Goal: Information Seeking & Learning: Find specific page/section

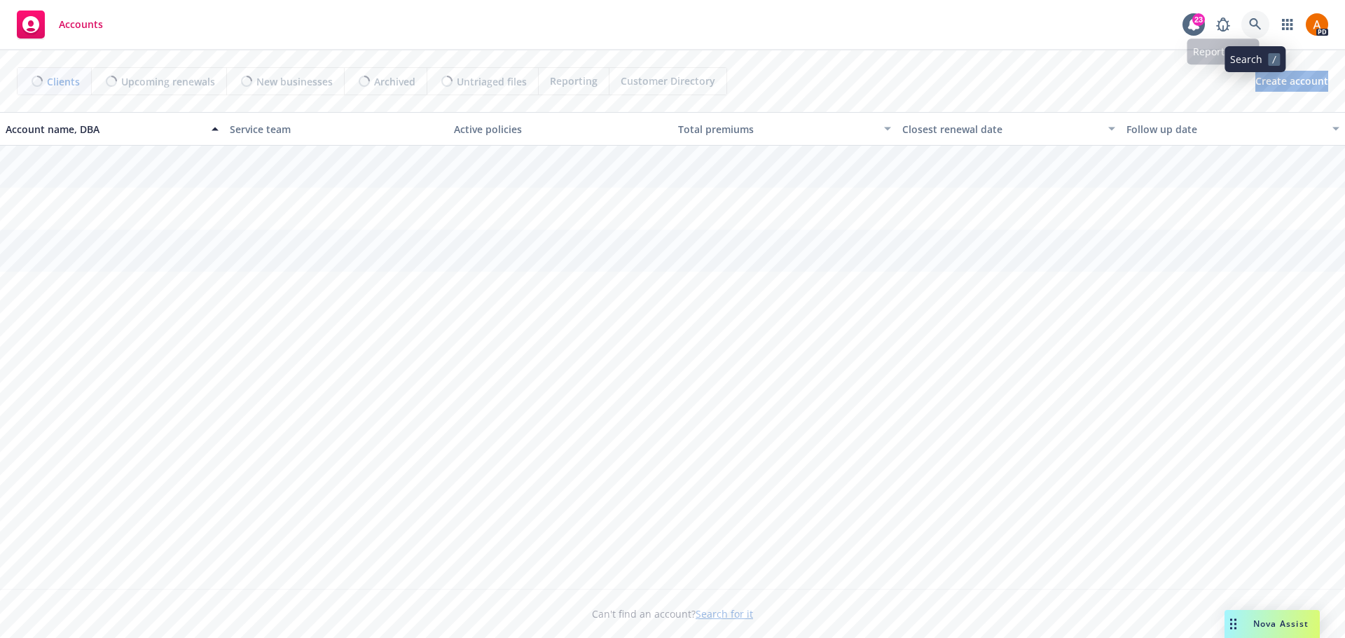
click at [1258, 22] on icon at bounding box center [1255, 24] width 12 height 12
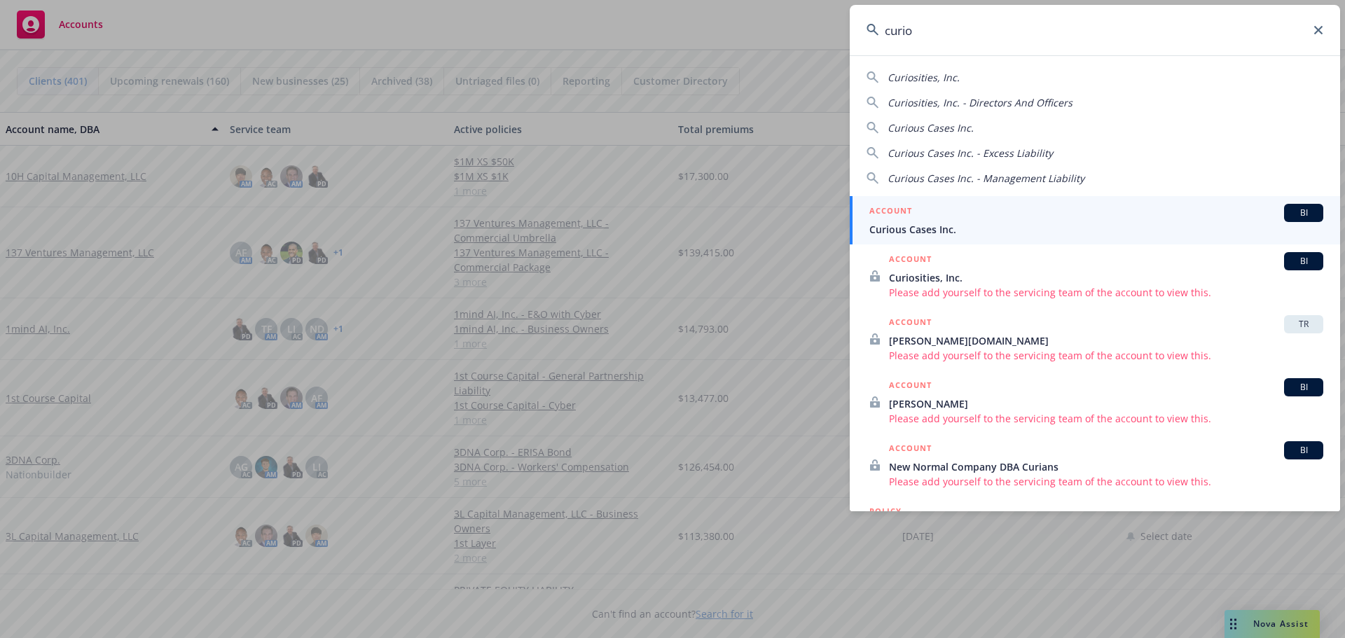
type input "curio"
click at [906, 238] on link "ACCOUNT [DEMOGRAPHIC_DATA] Cases Inc." at bounding box center [1095, 220] width 491 height 48
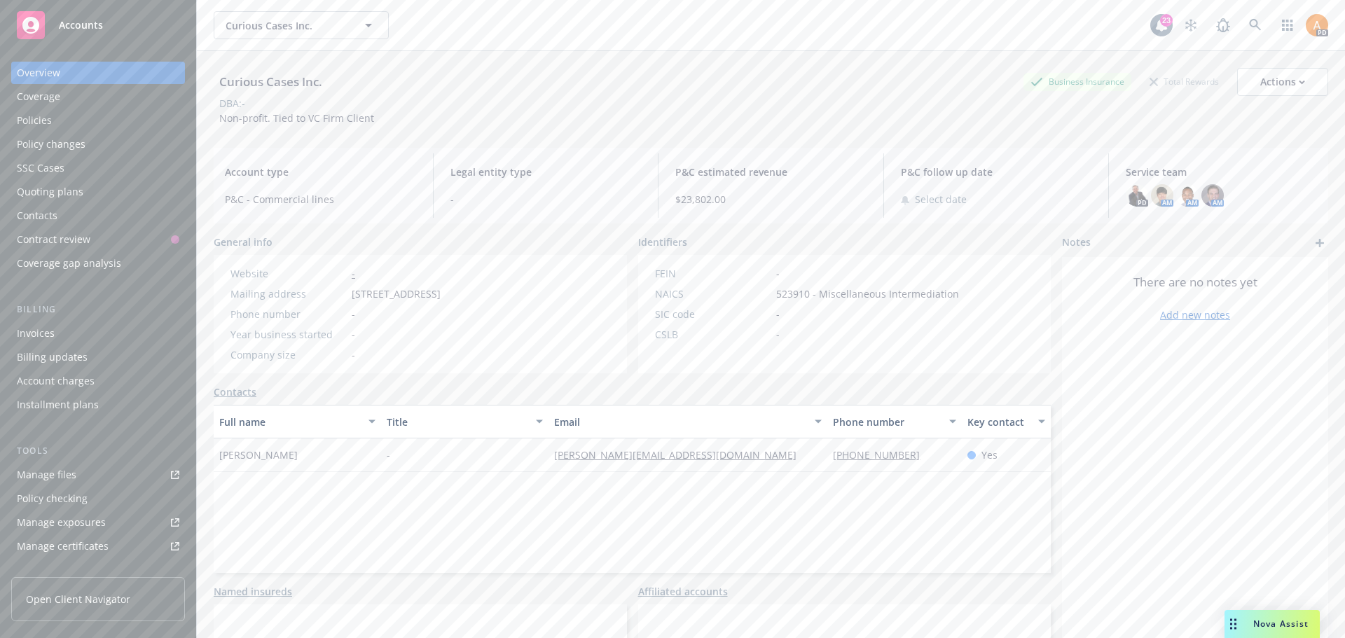
click at [55, 126] on div "Policies" at bounding box center [98, 120] width 163 height 22
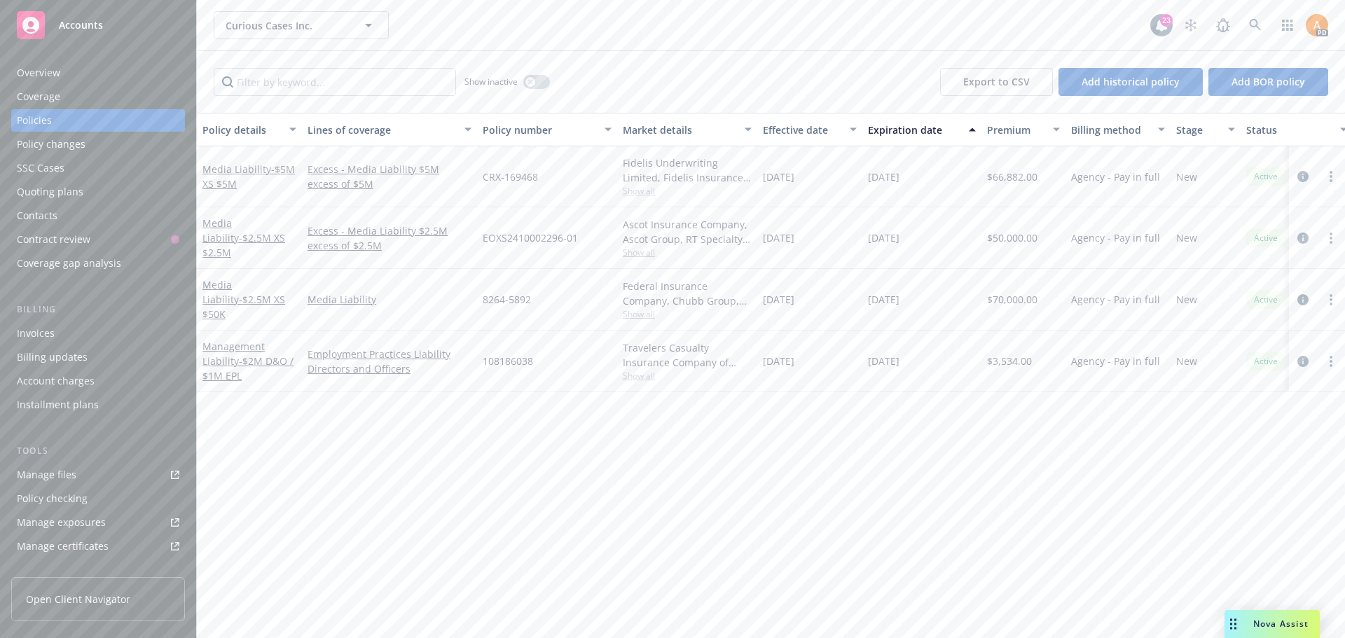
click at [230, 298] on div "Media Liability - $2.5M XS $50K" at bounding box center [250, 300] width 94 height 44
click at [235, 287] on link "Media Liability - $2.5M XS $50K" at bounding box center [244, 299] width 83 height 43
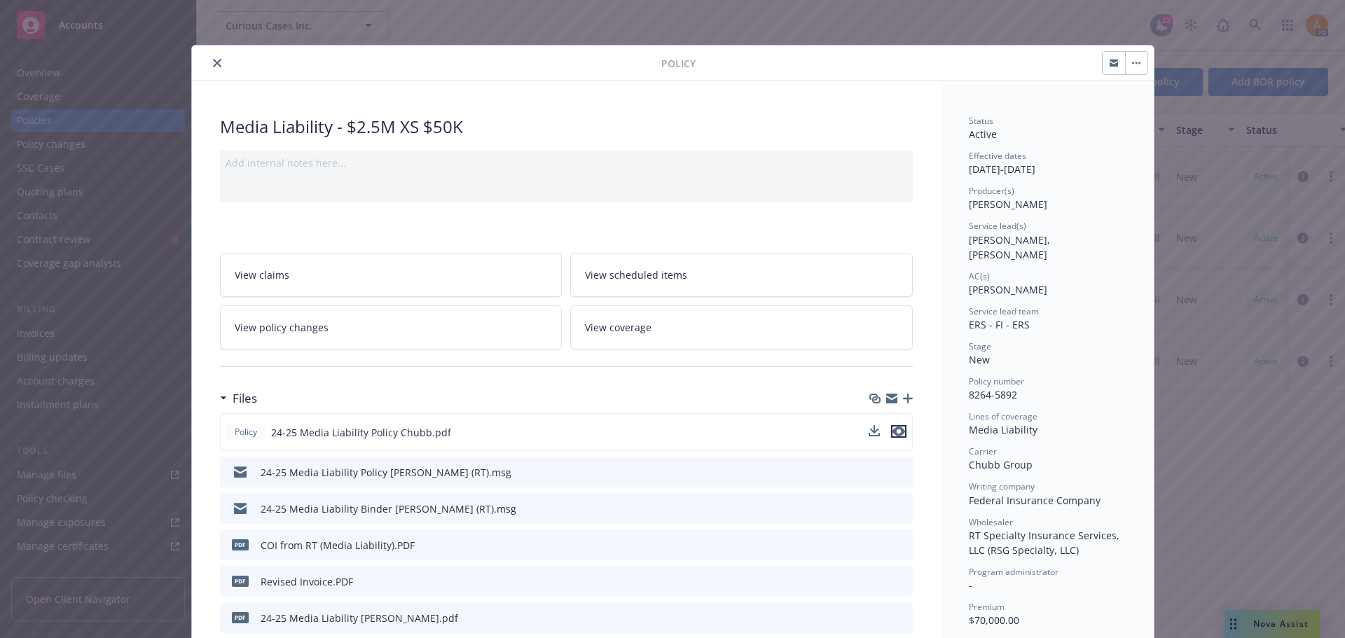
click at [893, 432] on icon "preview file" at bounding box center [899, 432] width 13 height 10
click at [209, 67] on button "close" at bounding box center [217, 63] width 17 height 17
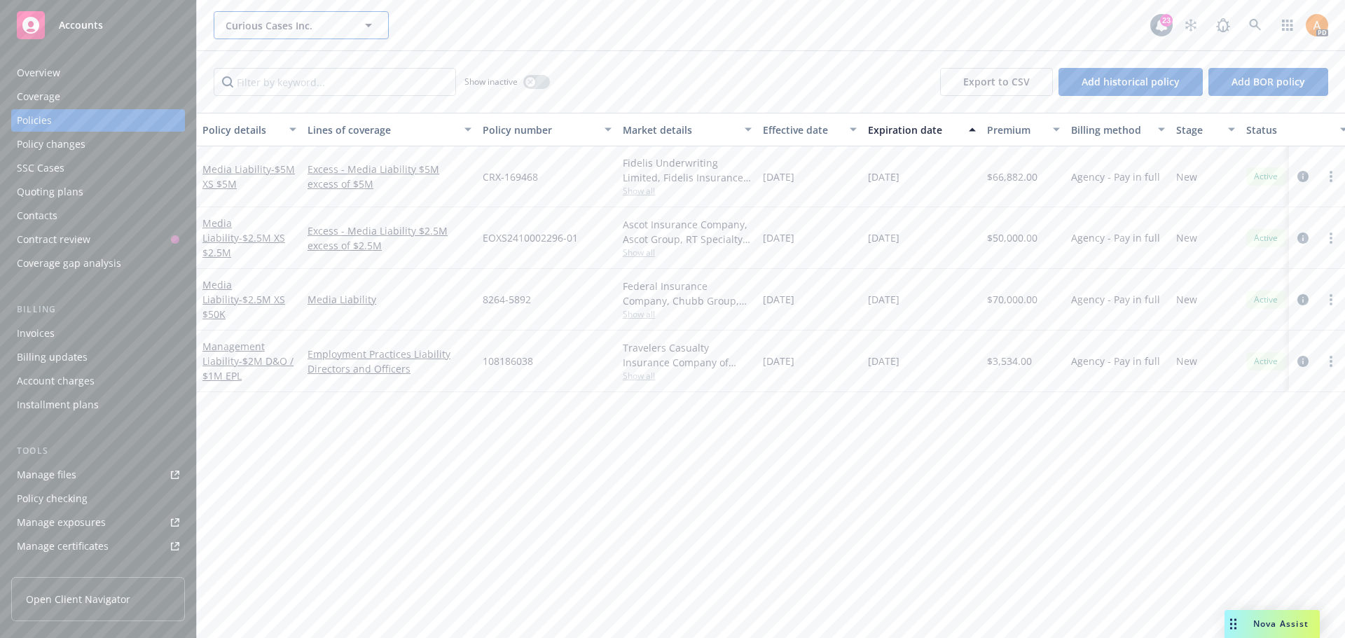
click at [278, 30] on span "Curious Cases Inc." at bounding box center [286, 25] width 121 height 15
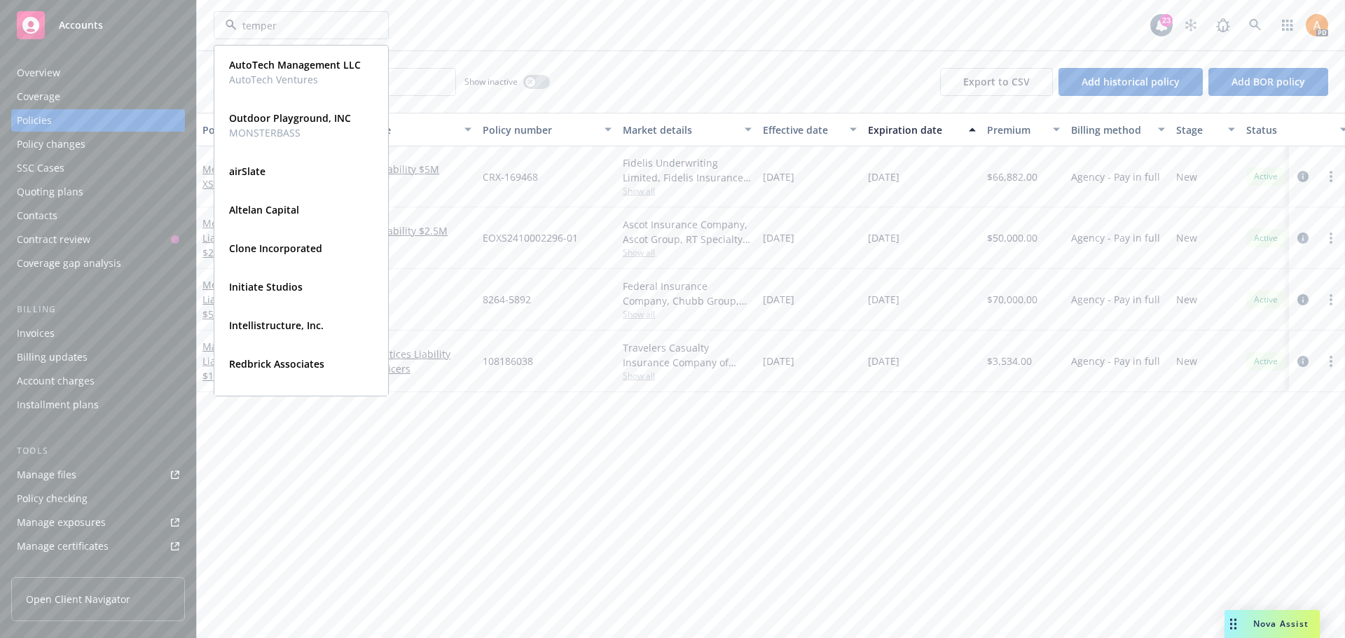
type input "tempero"
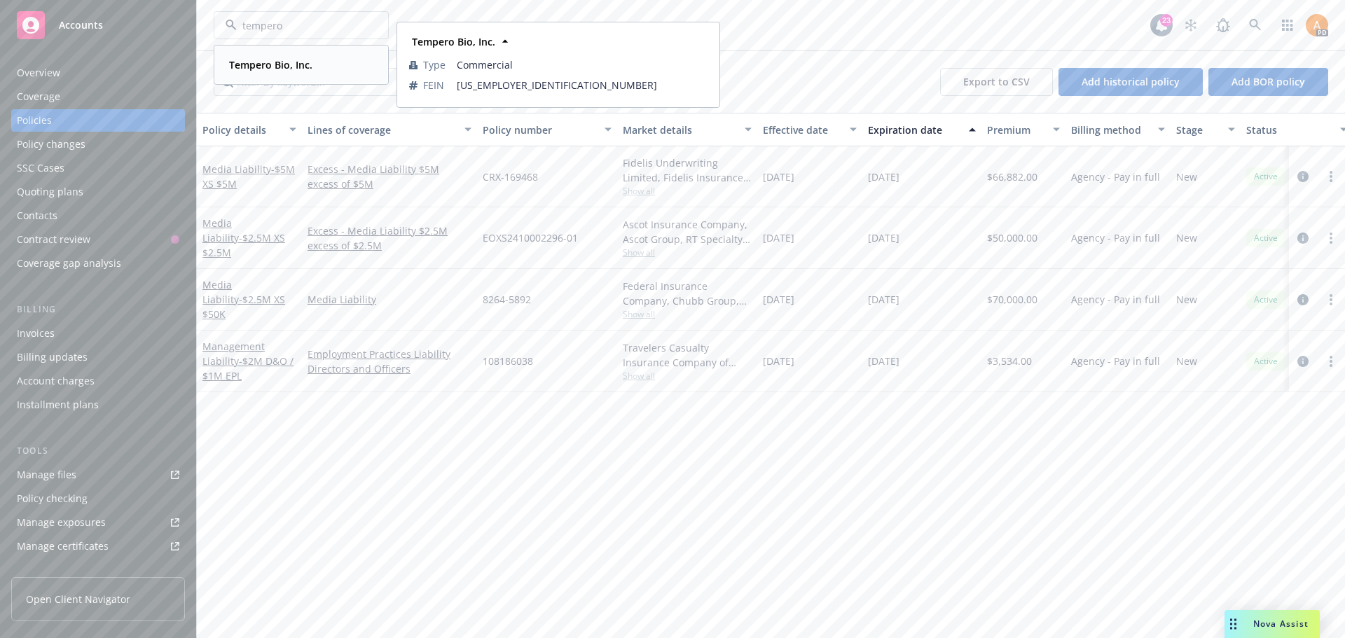
click at [273, 67] on strong "Tempero Bio, Inc." at bounding box center [270, 64] width 83 height 13
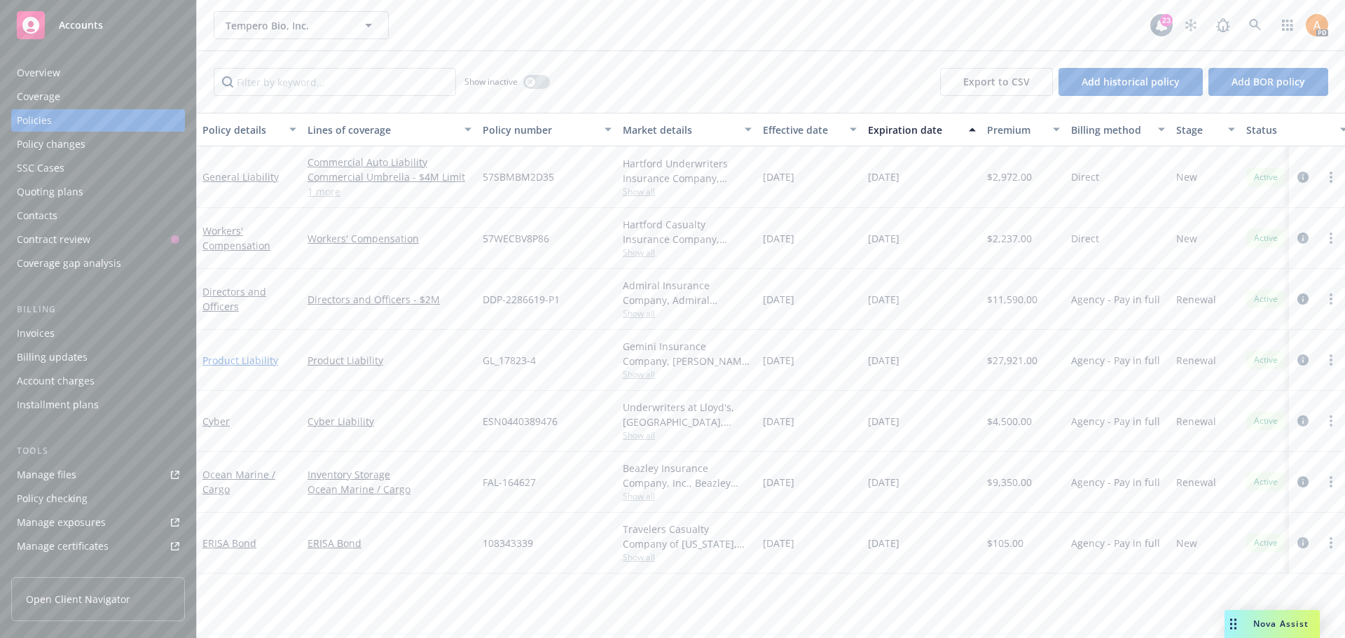
click at [258, 364] on link "Product Liability" at bounding box center [241, 360] width 76 height 13
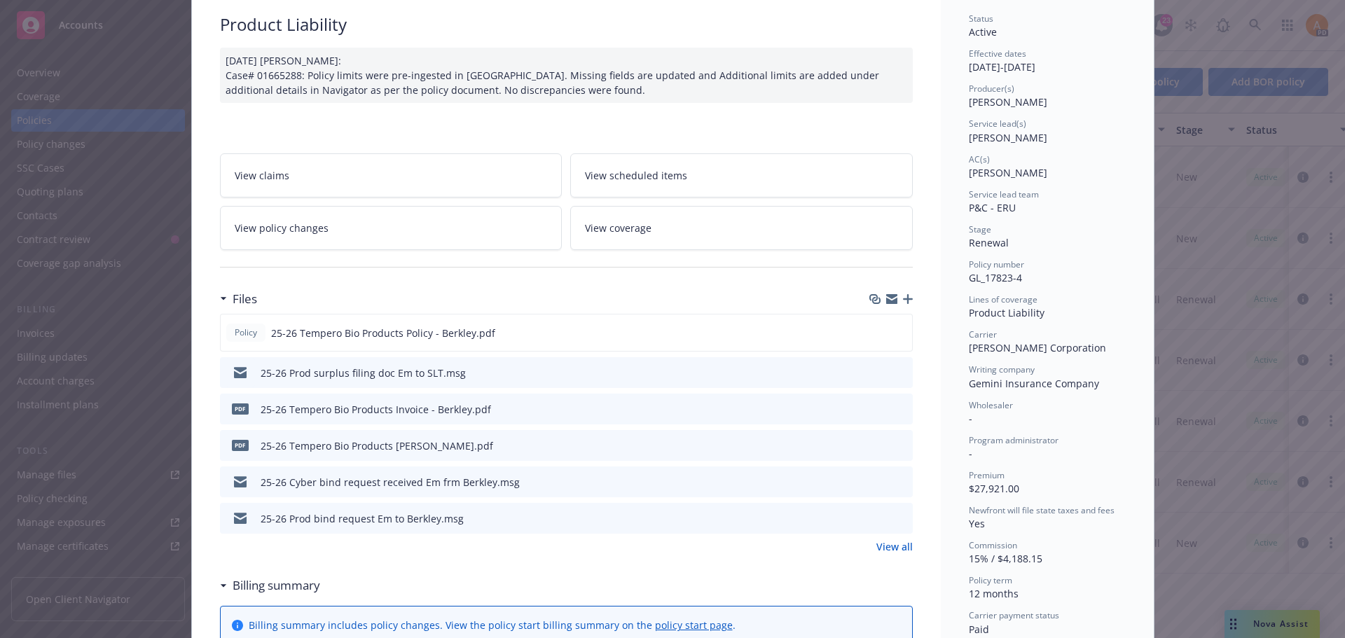
scroll to position [140, 0]
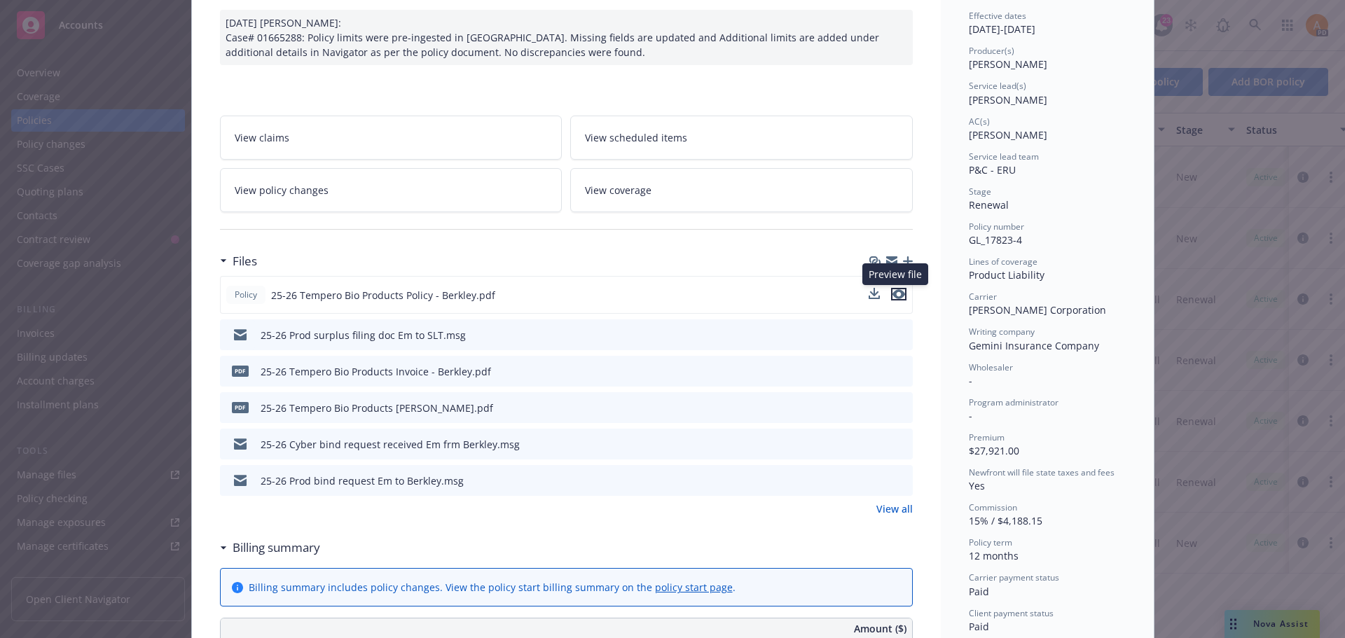
click at [897, 296] on icon "preview file" at bounding box center [899, 294] width 13 height 10
click at [893, 294] on icon "preview file" at bounding box center [899, 294] width 13 height 10
click at [893, 296] on icon "preview file" at bounding box center [899, 294] width 13 height 10
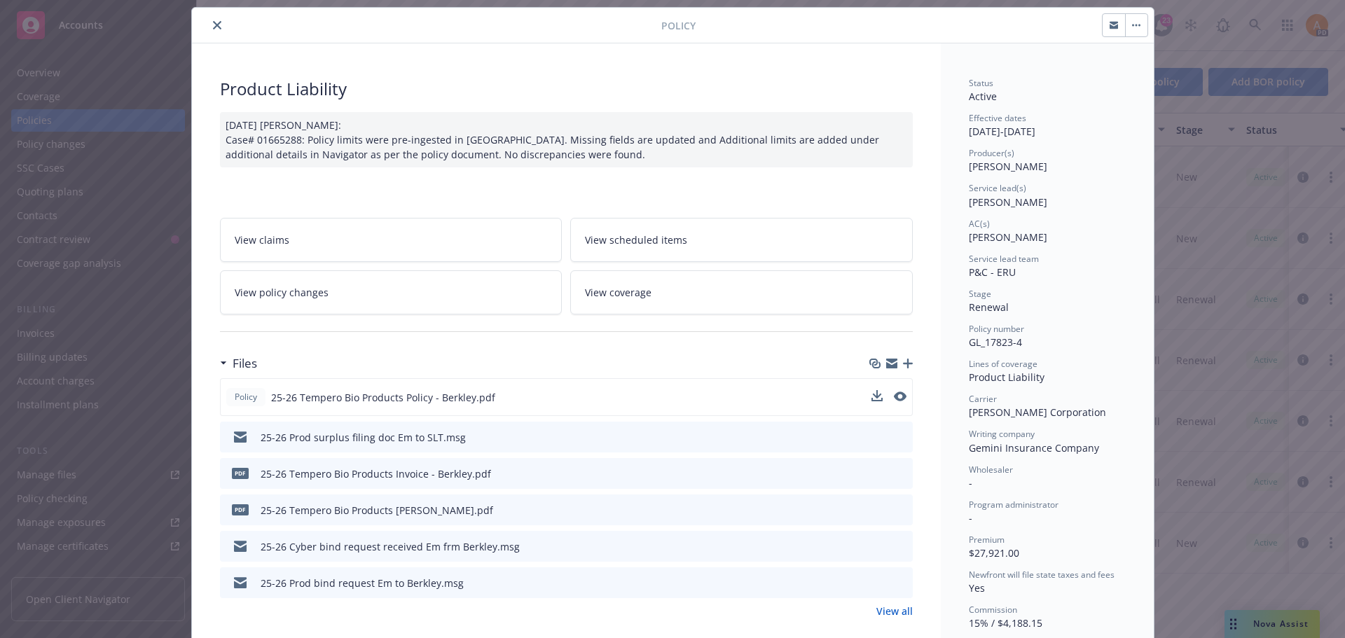
scroll to position [0, 0]
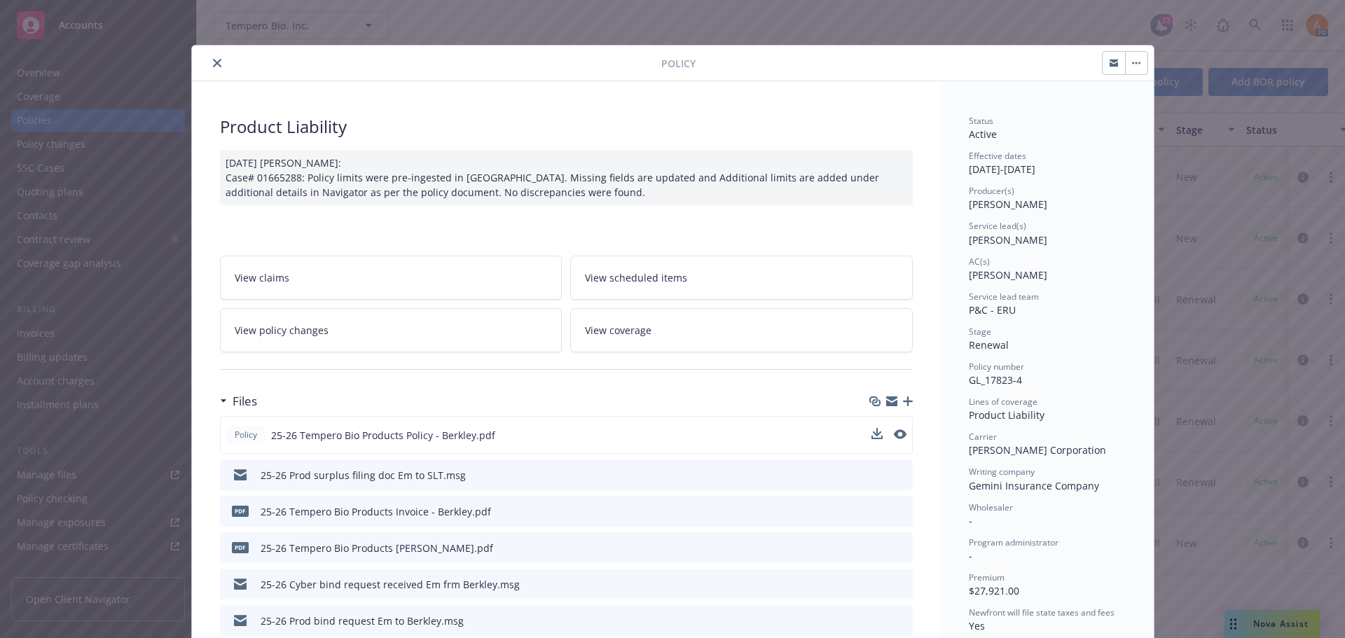
click at [213, 60] on icon "close" at bounding box center [217, 63] width 8 height 8
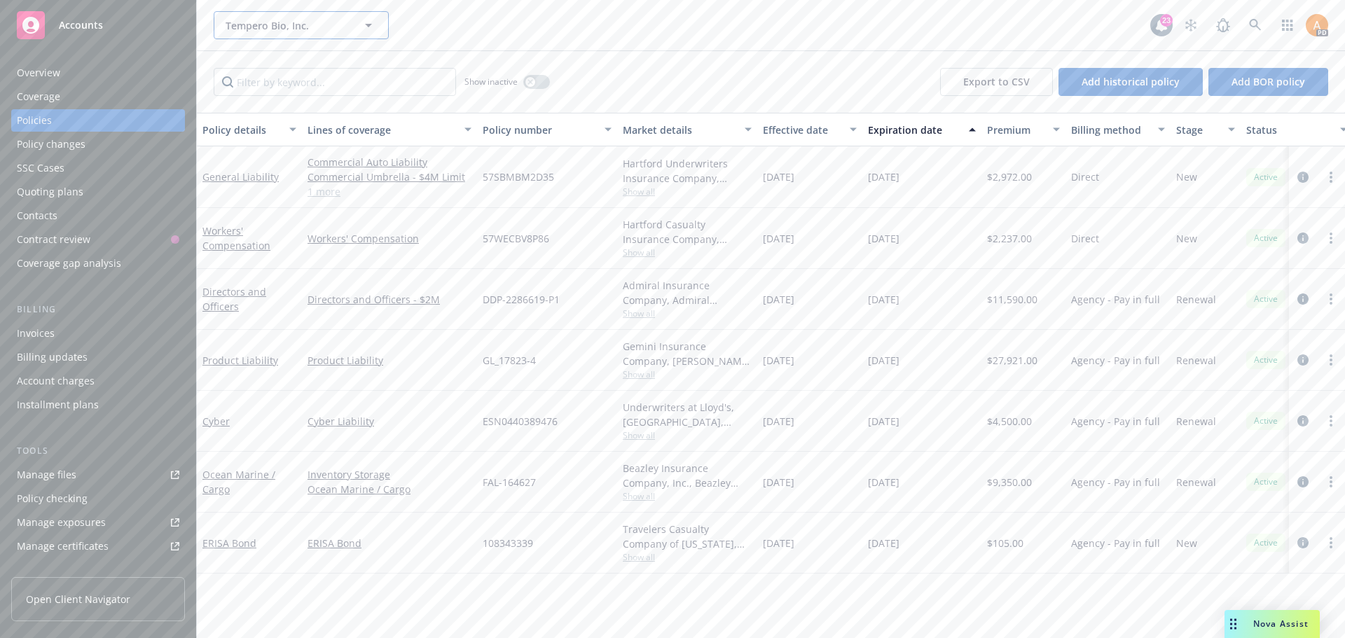
click at [269, 25] on span "Tempero Bio, Inc." at bounding box center [286, 25] width 121 height 15
type input "benchmark"
click at [306, 60] on strong "Benchmark Capital Holdings Co., LLC" at bounding box center [297, 72] width 136 height 28
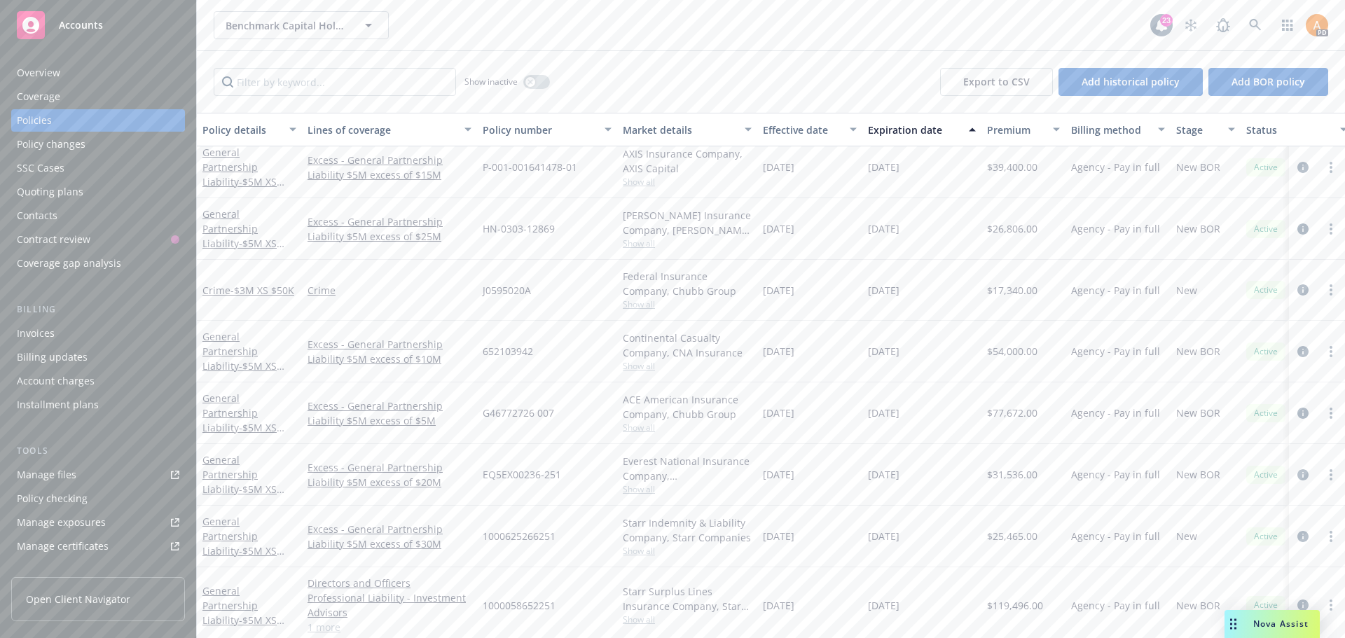
scroll to position [368, 0]
